Goal: Information Seeking & Learning: Learn about a topic

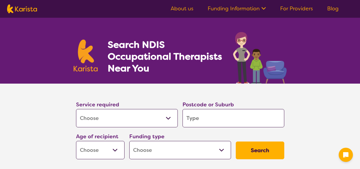
select select "[MEDICAL_DATA]"
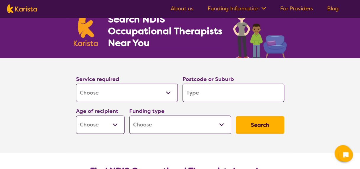
click at [217, 95] on input "search" at bounding box center [234, 93] width 102 height 18
type input "3"
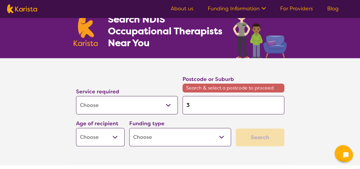
type input "30"
type input "302"
type input "3022"
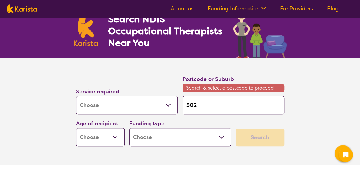
type input "3022"
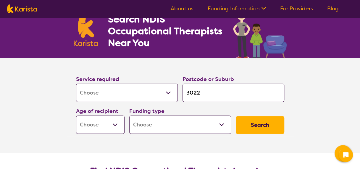
type input "3022"
click at [236, 116] on button "Search" at bounding box center [260, 125] width 49 height 18
click at [118, 128] on select "Early Childhood - 0 to 9 Child - 10 to 11 Adolescent - 12 to 17 Adult - 18 to 6…" at bounding box center [100, 125] width 49 height 18
select select "AG"
click at [76, 116] on select "Early Childhood - 0 to 9 Child - 10 to 11 Adolescent - 12 to 17 Adult - 18 to 6…" at bounding box center [100, 125] width 49 height 18
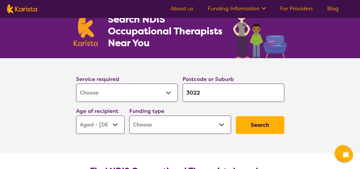
select select "AG"
click at [152, 127] on select "Home Care Package (HCP) National Disability Insurance Scheme (NDIS) I don't know" at bounding box center [180, 125] width 102 height 18
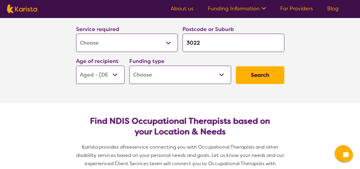
scroll to position [76, 0]
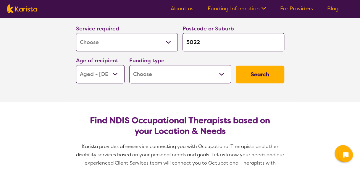
click at [160, 75] on select "Home Care Package (HCP) National Disability Insurance Scheme (NDIS) I don't know" at bounding box center [180, 74] width 102 height 18
select select "i-don-t-know"
click at [129, 65] on select "Home Care Package (HCP) National Disability Insurance Scheme (NDIS) I don't know" at bounding box center [180, 74] width 102 height 18
select select "i-don-t-know"
click at [254, 73] on button "Search" at bounding box center [260, 75] width 49 height 18
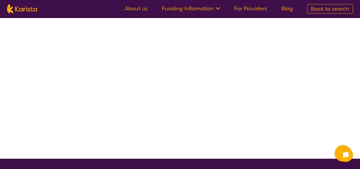
select select "[MEDICAL_DATA]"
select select "AG"
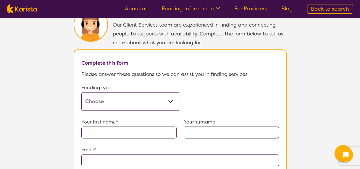
select select "[MEDICAL_DATA]"
select select "AG"
select select "i-don-t-know"
select select "[MEDICAL_DATA]"
select select "AG"
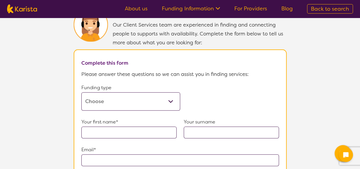
select select "i-don-t-know"
